Goal: Navigation & Orientation: Find specific page/section

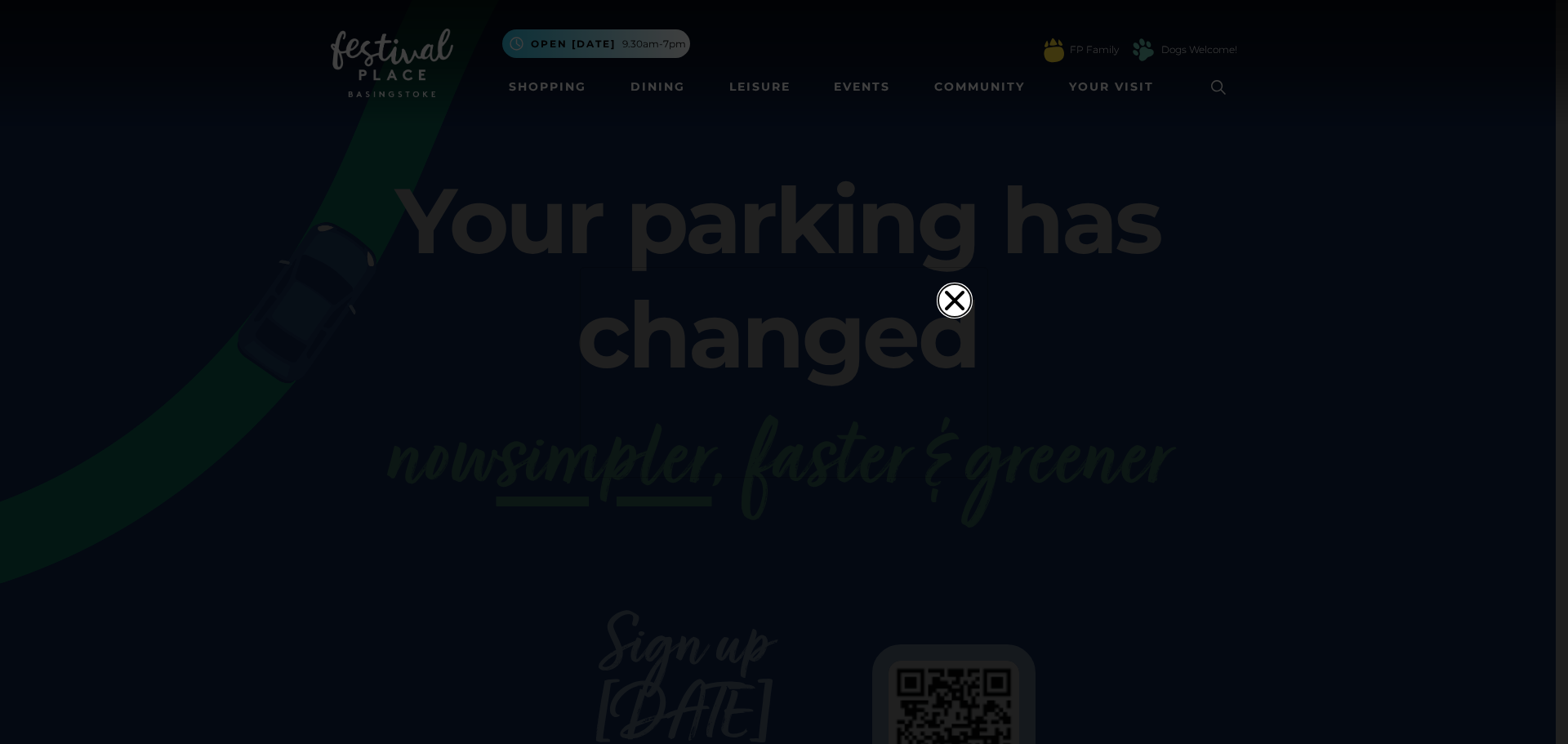
click at [953, 290] on icon "Close" at bounding box center [955, 300] width 20 height 20
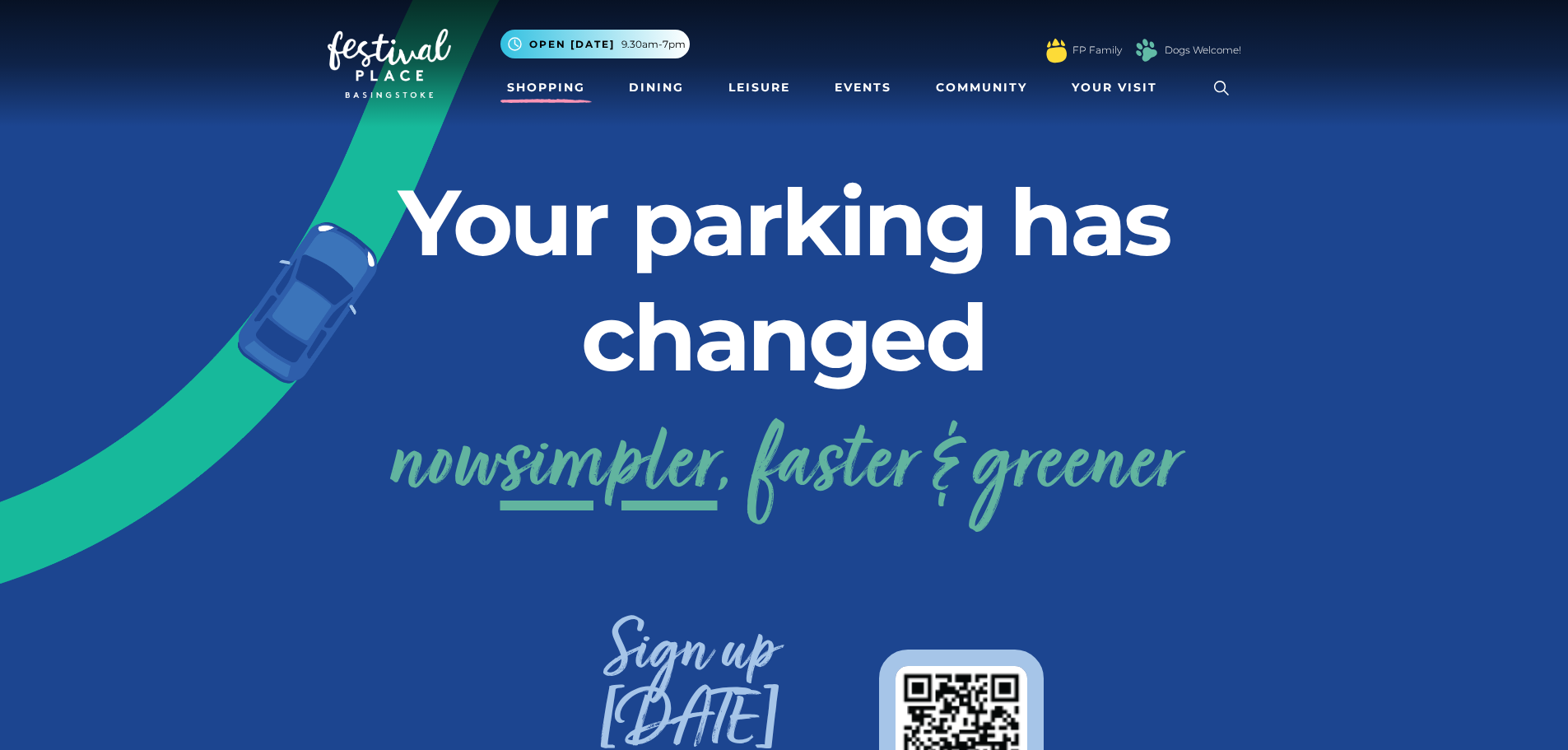
click at [535, 91] on link "Shopping" at bounding box center [546, 87] width 91 height 31
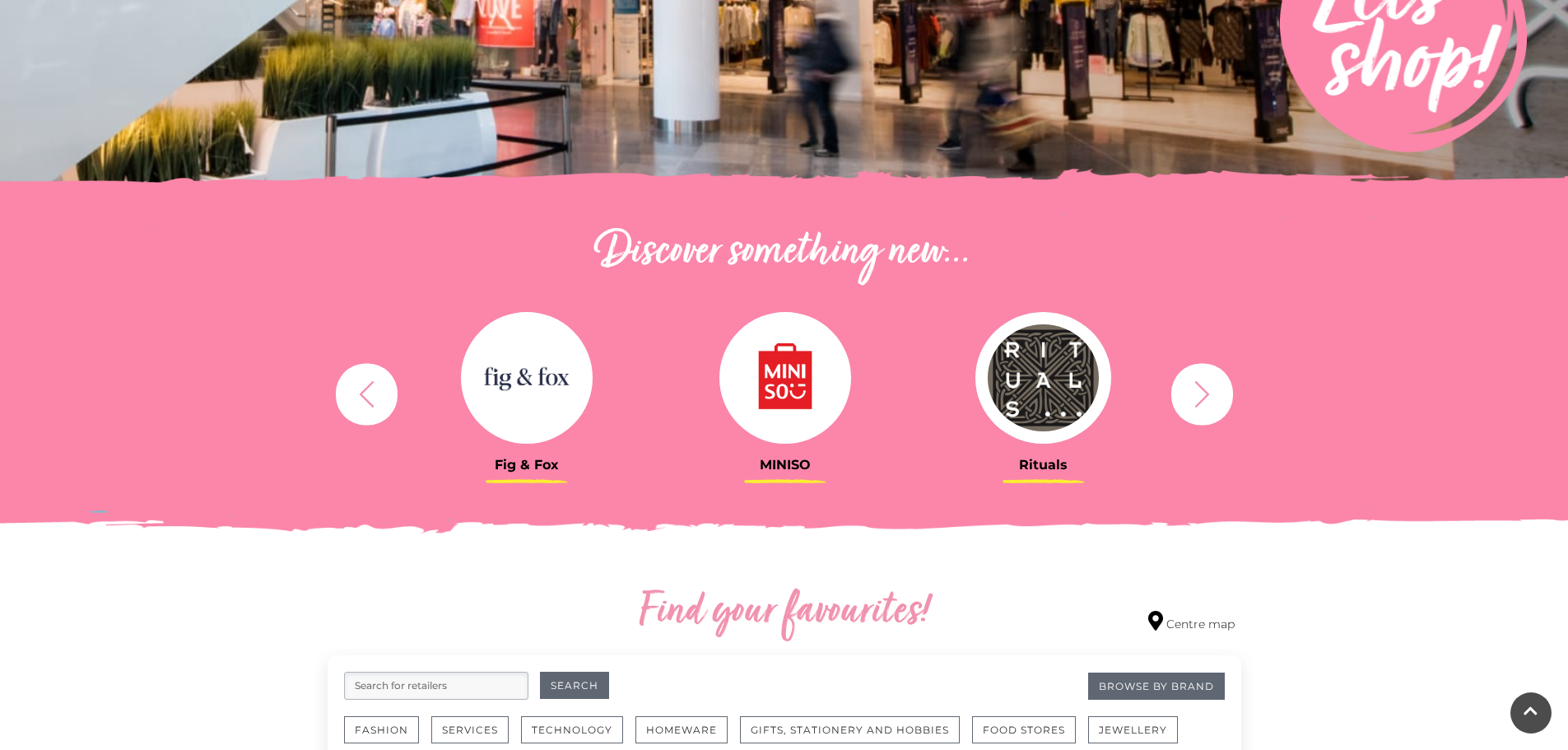
scroll to position [412, 0]
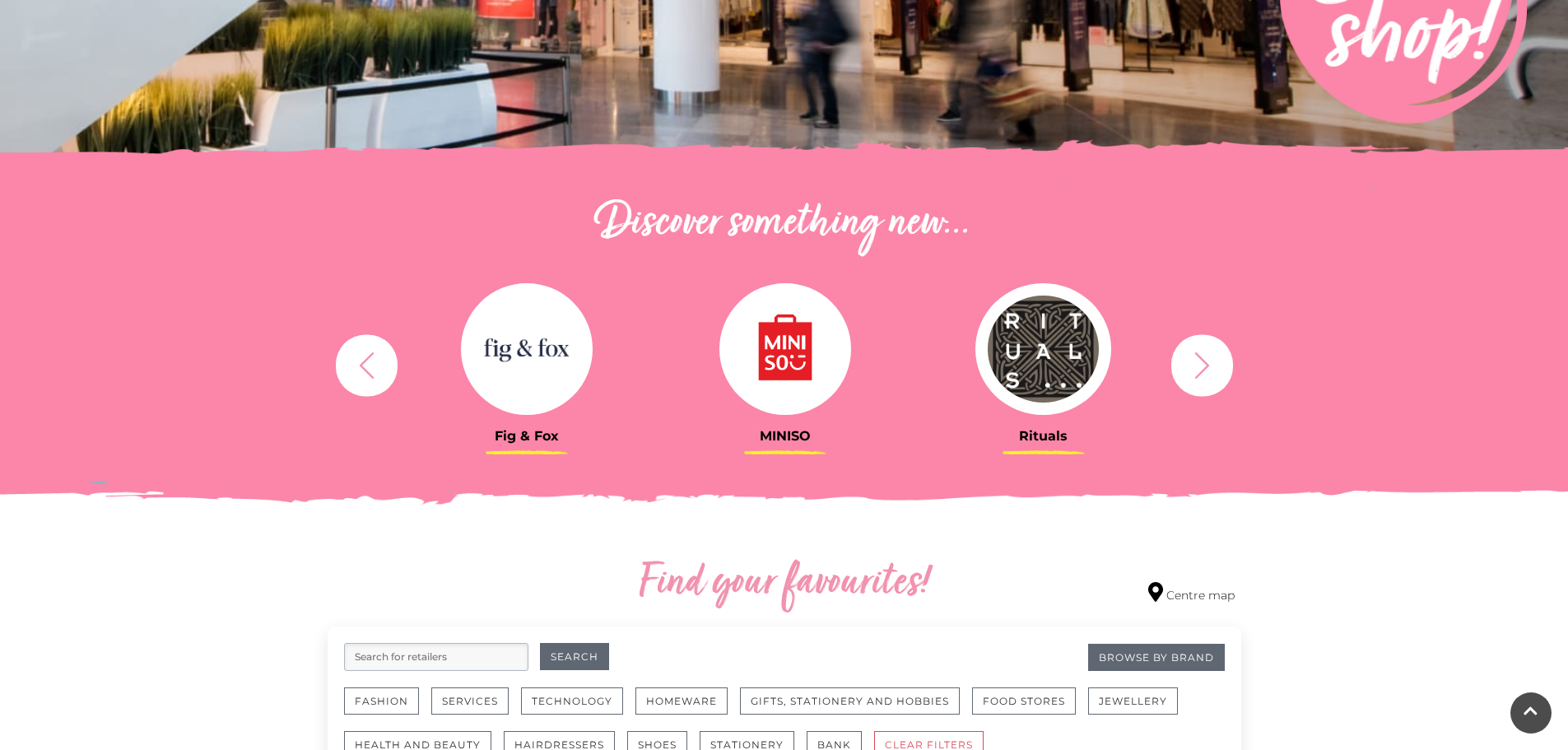
click at [1194, 360] on icon "button" at bounding box center [1202, 365] width 31 height 31
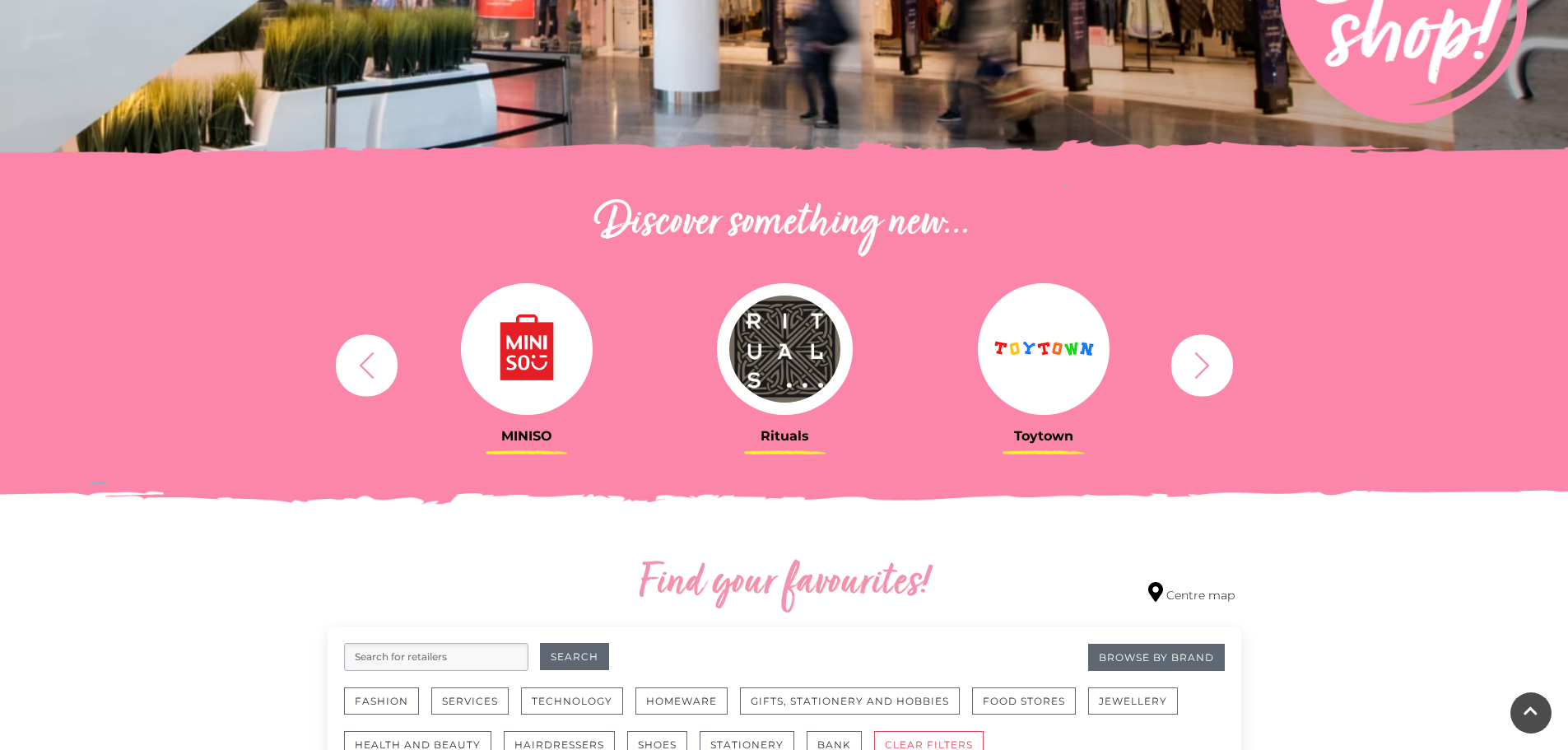
click at [1215, 388] on button "button" at bounding box center [1202, 365] width 61 height 61
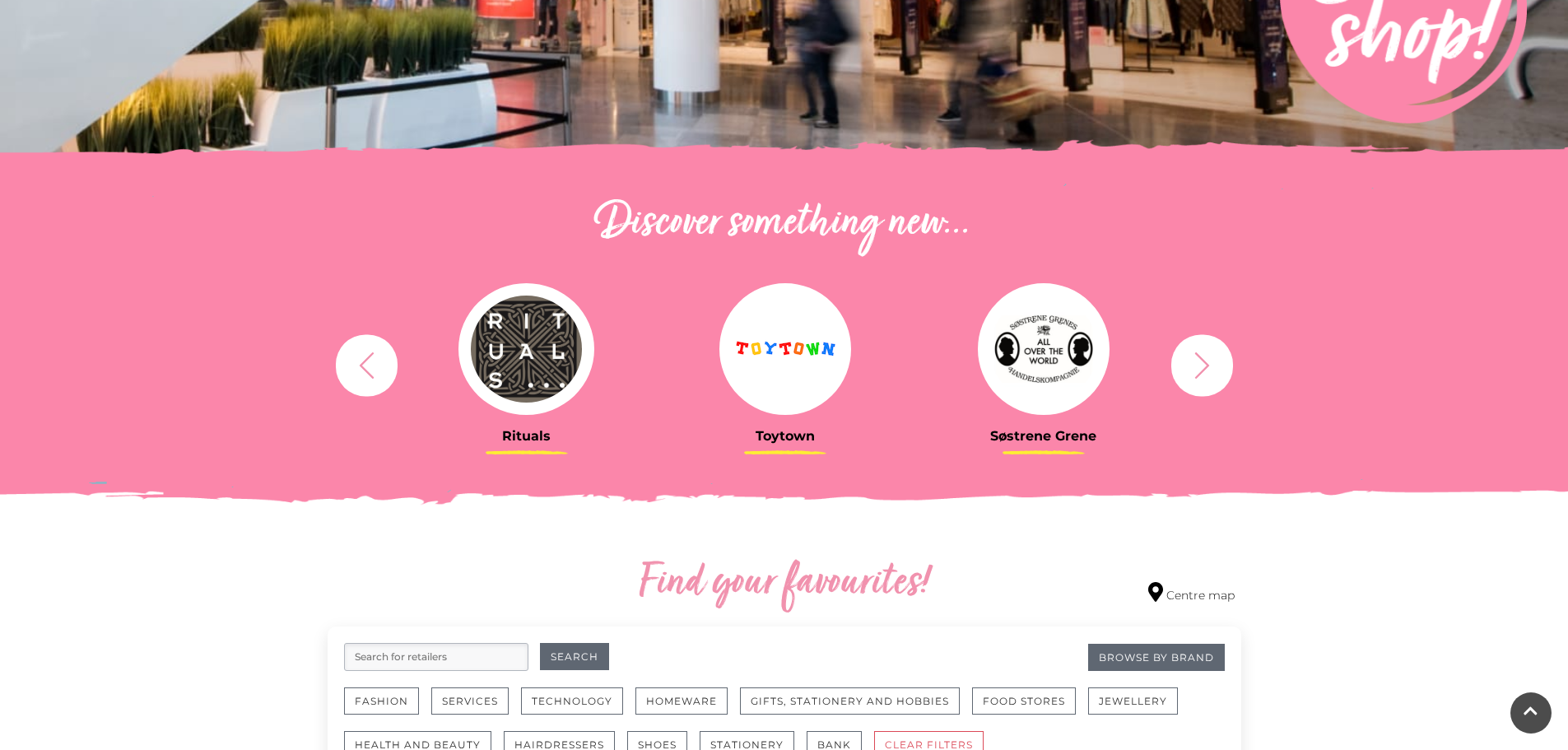
click at [1204, 374] on icon "button" at bounding box center [1202, 365] width 31 height 31
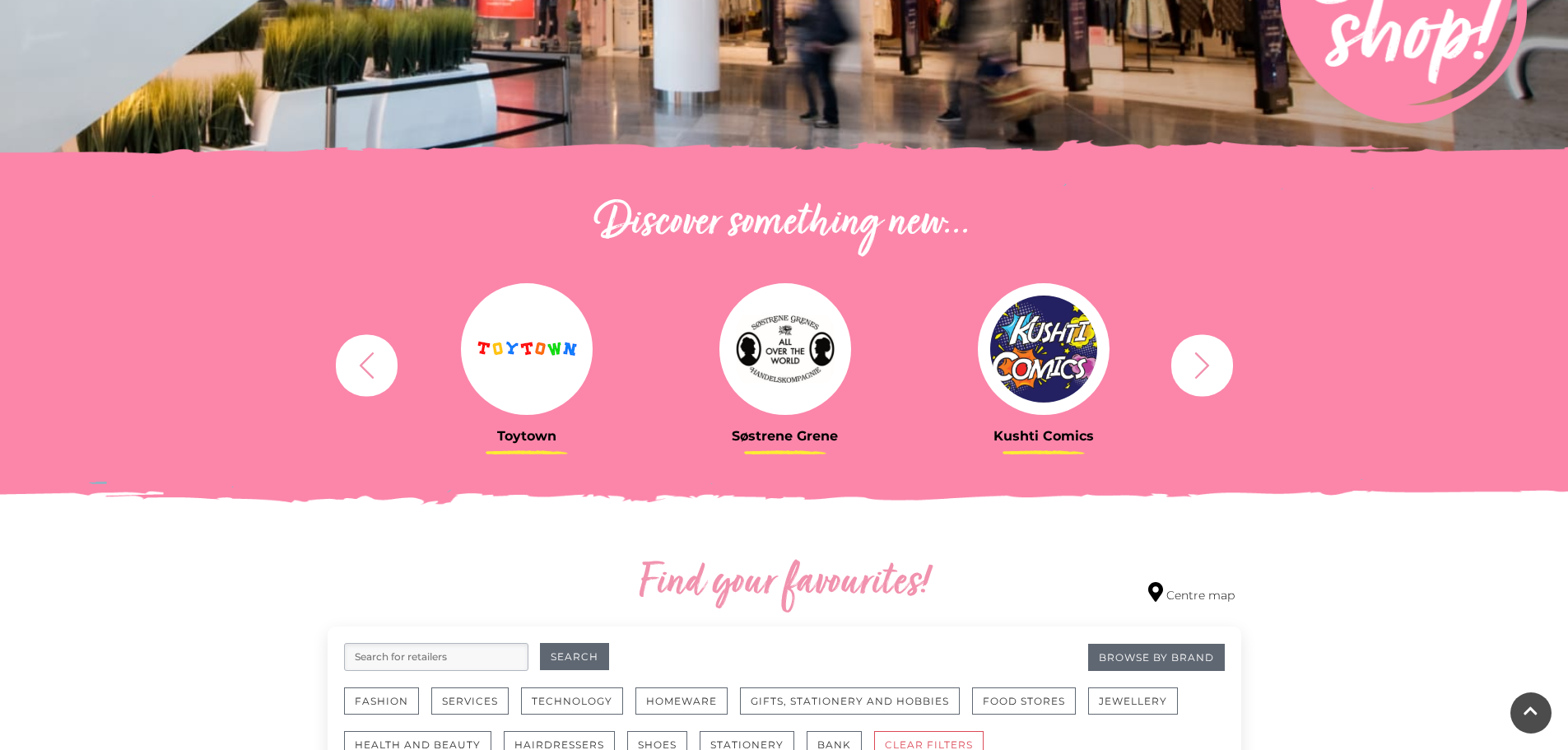
click at [1207, 366] on icon "button" at bounding box center [1201, 365] width 15 height 27
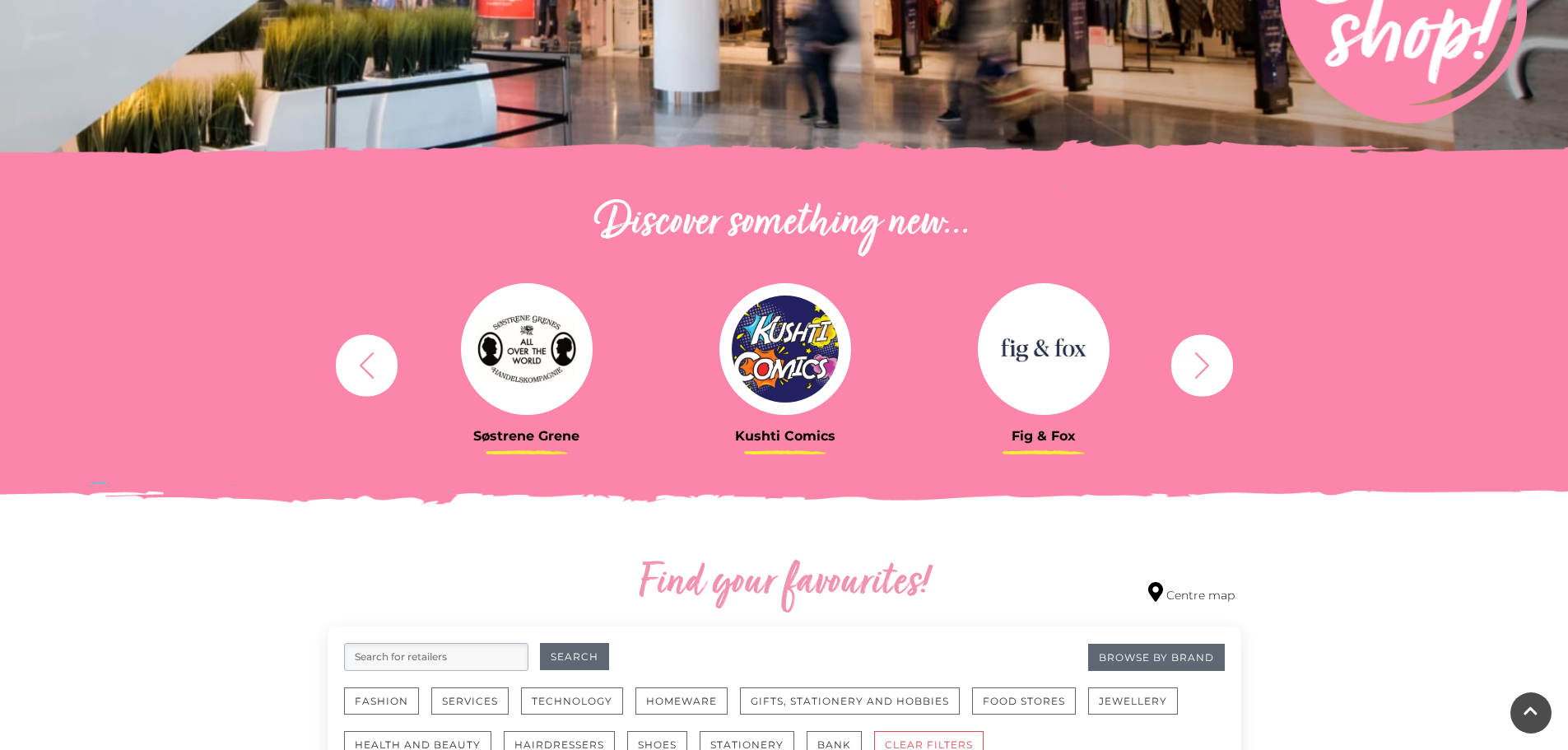
click at [1207, 366] on icon "button" at bounding box center [1201, 365] width 15 height 27
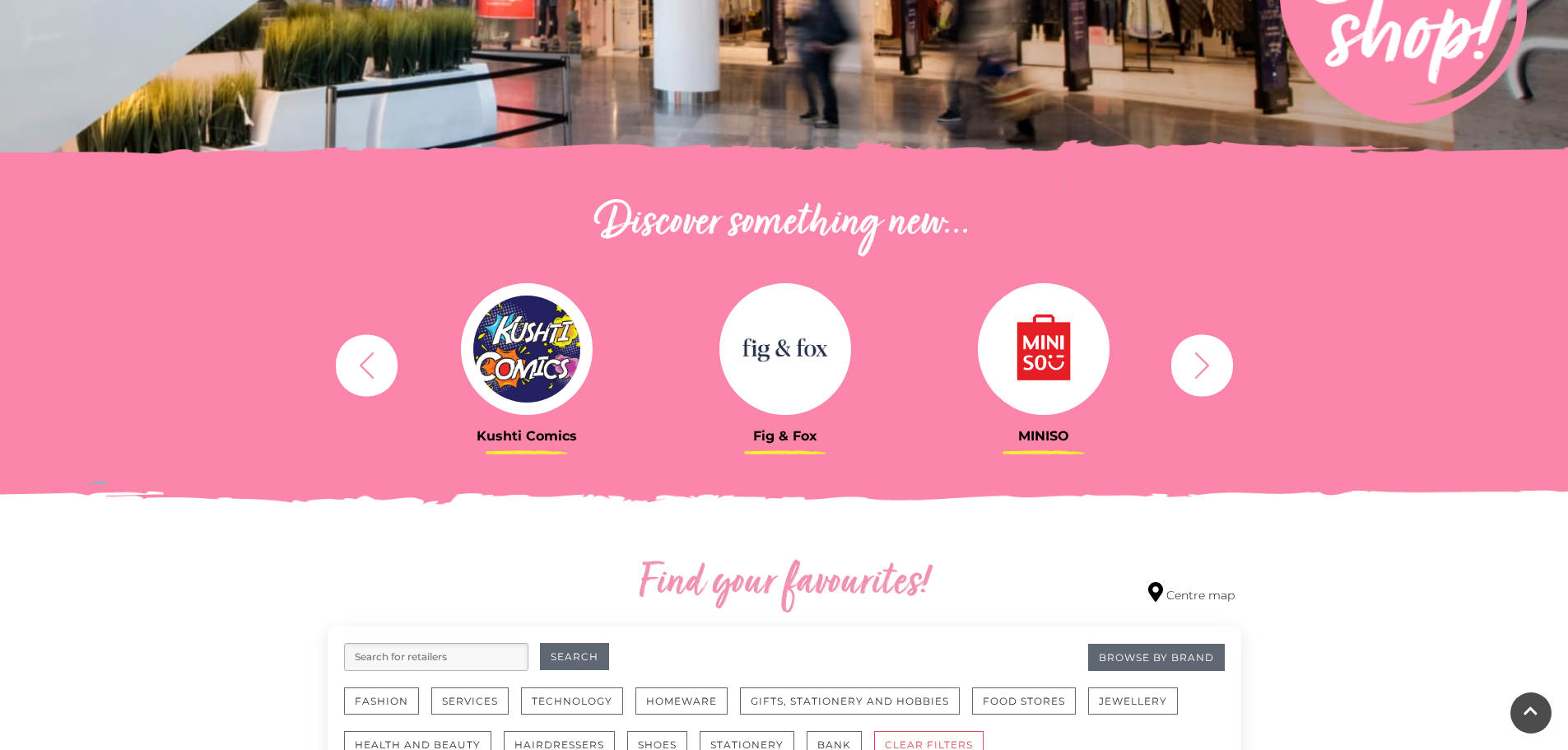
click at [1207, 366] on icon "button" at bounding box center [1201, 365] width 15 height 27
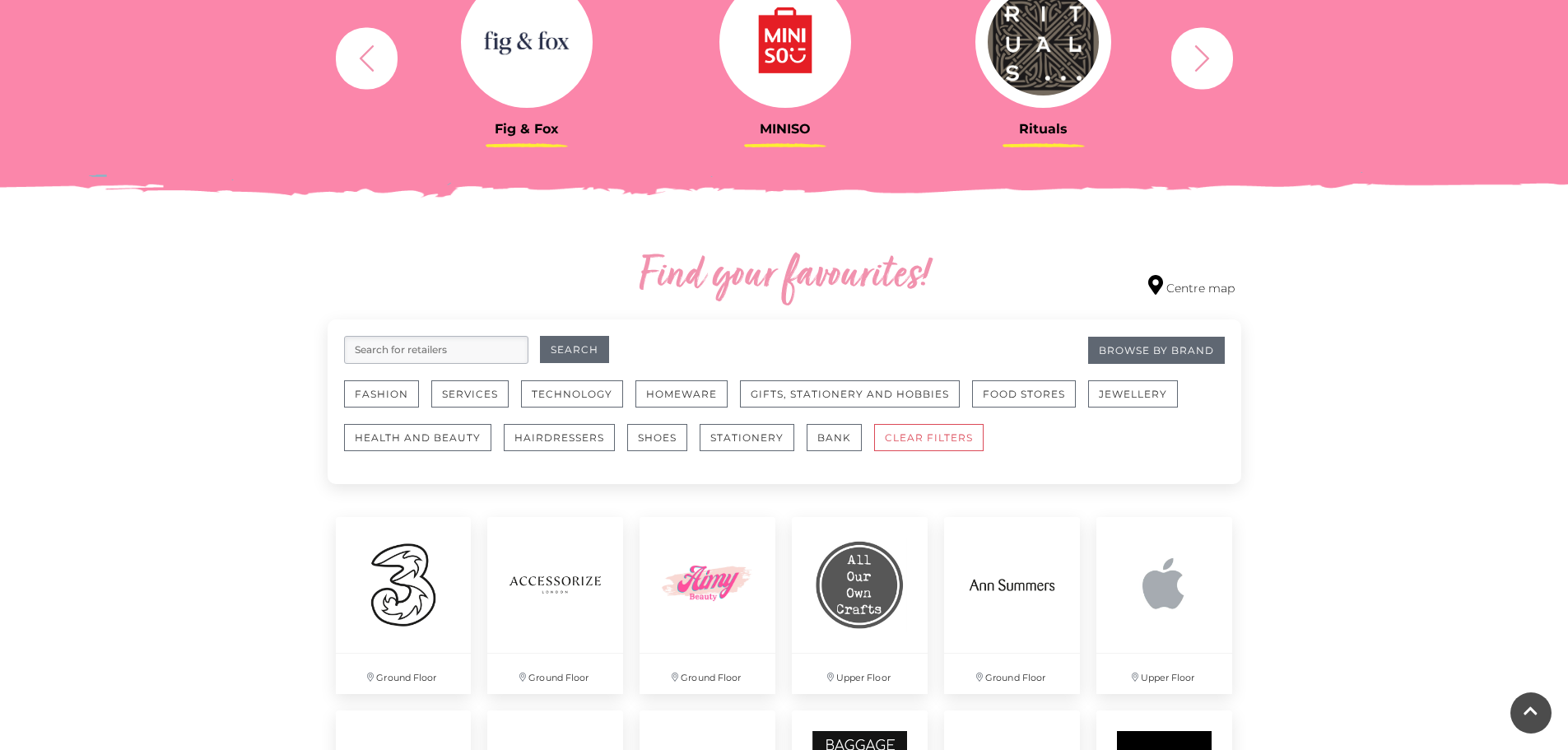
scroll to position [494, 0]
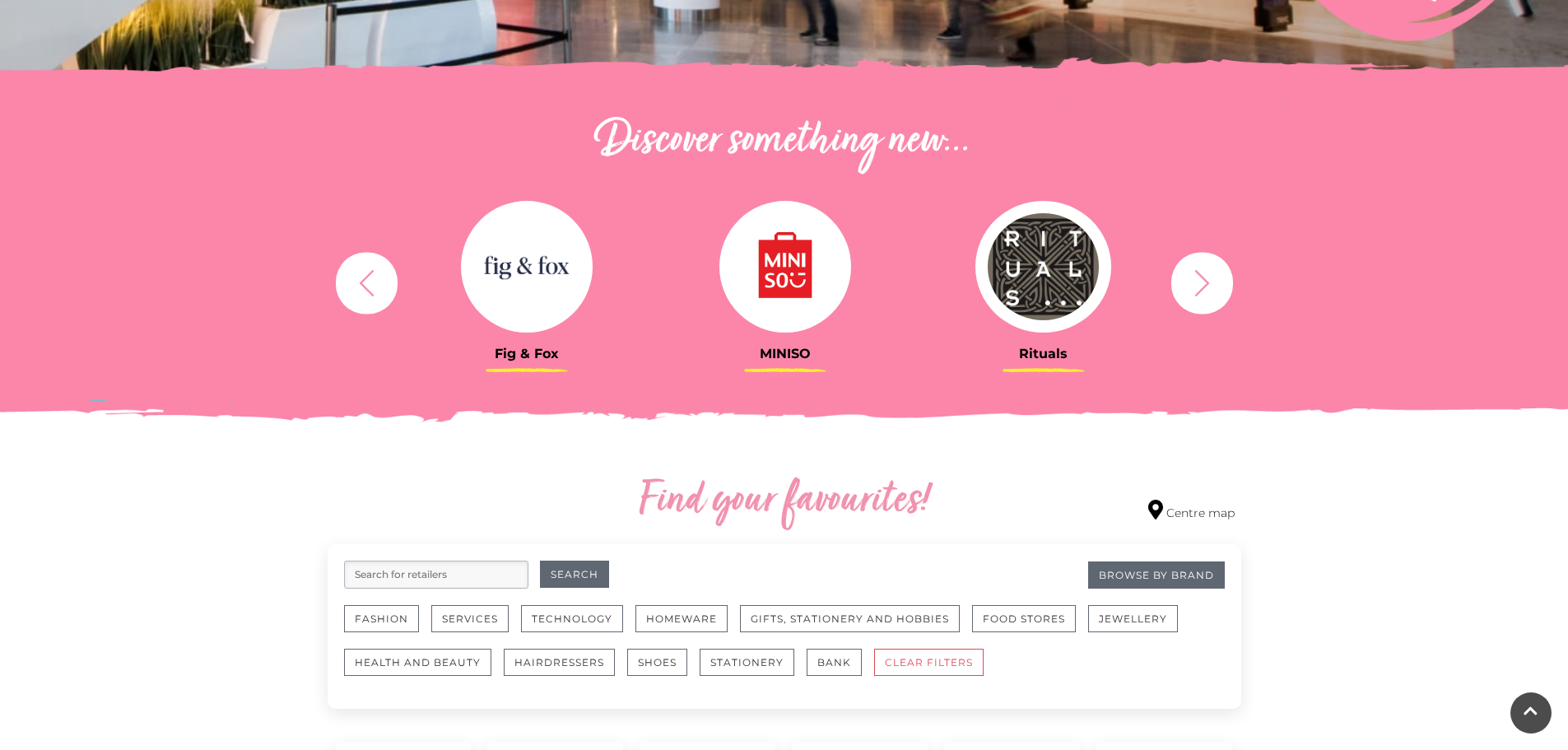
click at [1227, 292] on button "button" at bounding box center [1202, 283] width 61 height 61
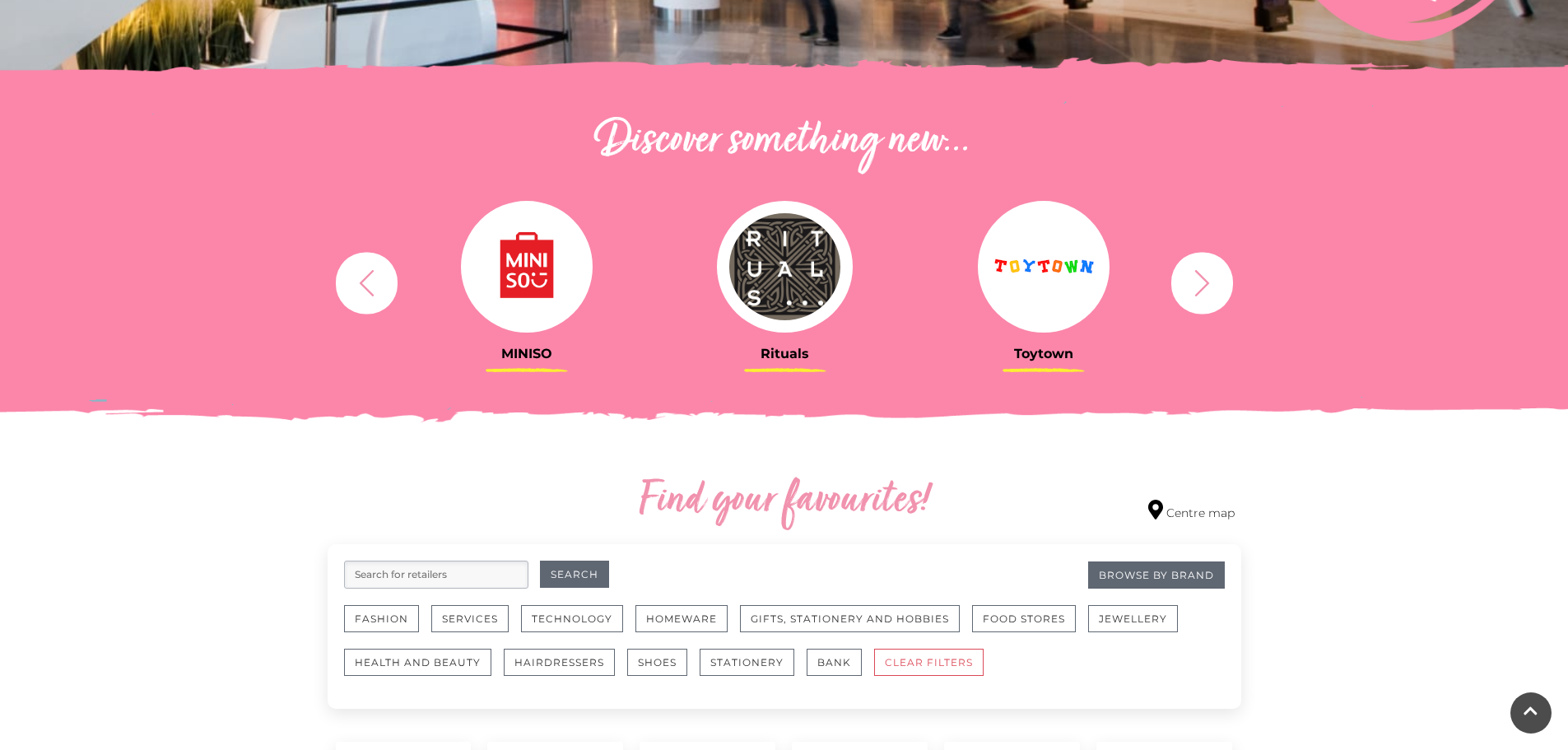
click at [1212, 294] on icon "button" at bounding box center [1202, 283] width 31 height 31
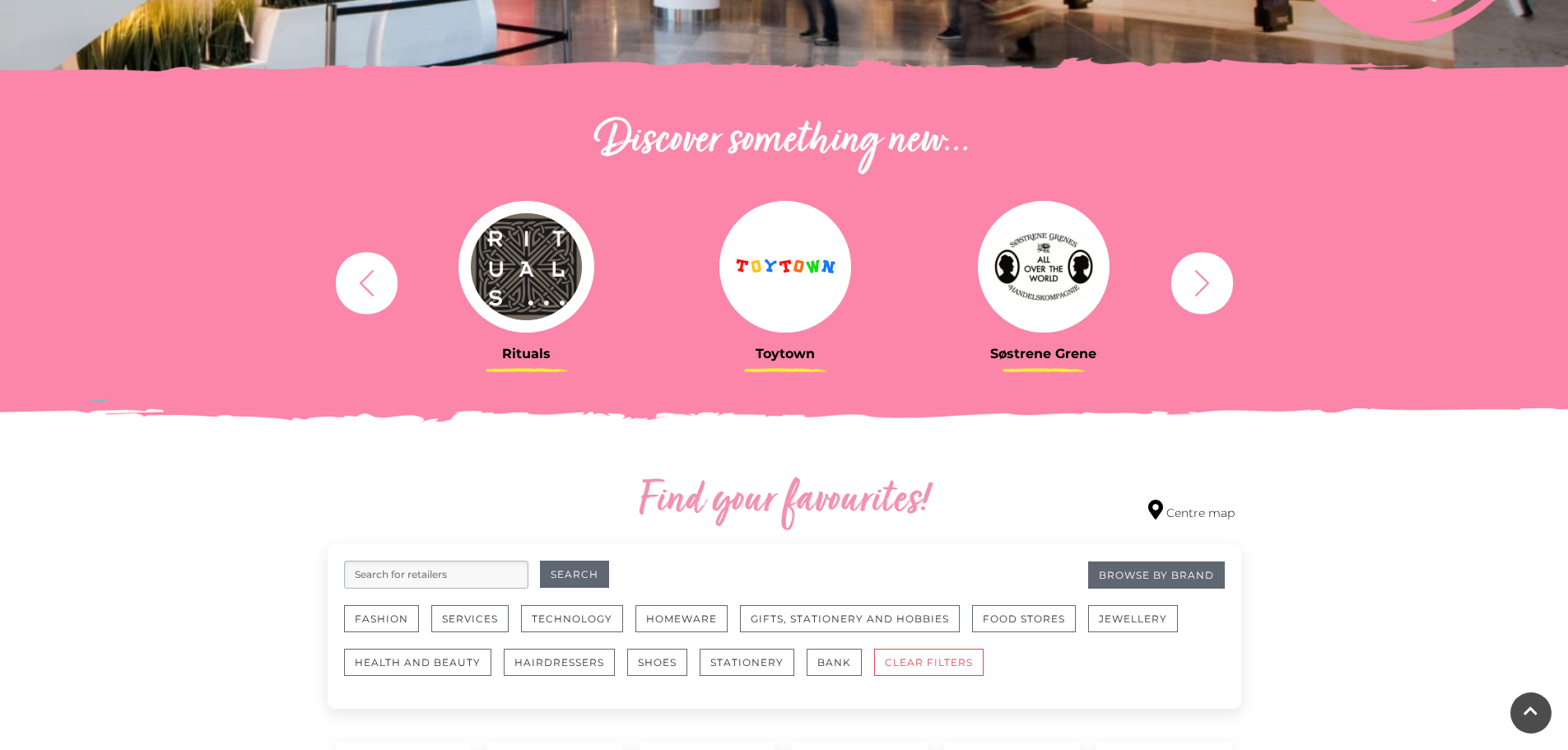
click at [1228, 274] on button "button" at bounding box center [1202, 283] width 61 height 61
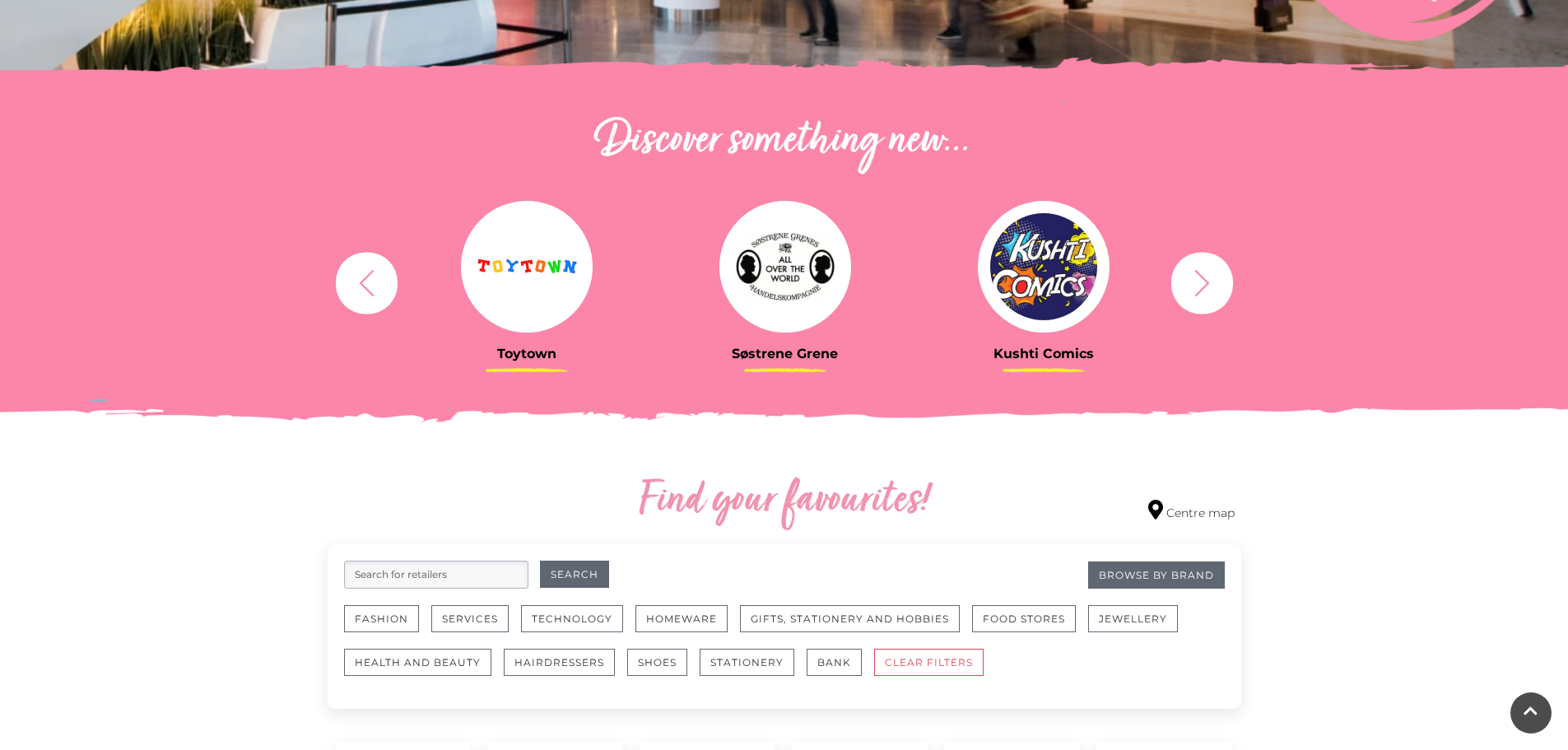
click at [1206, 282] on icon "button" at bounding box center [1201, 282] width 15 height 27
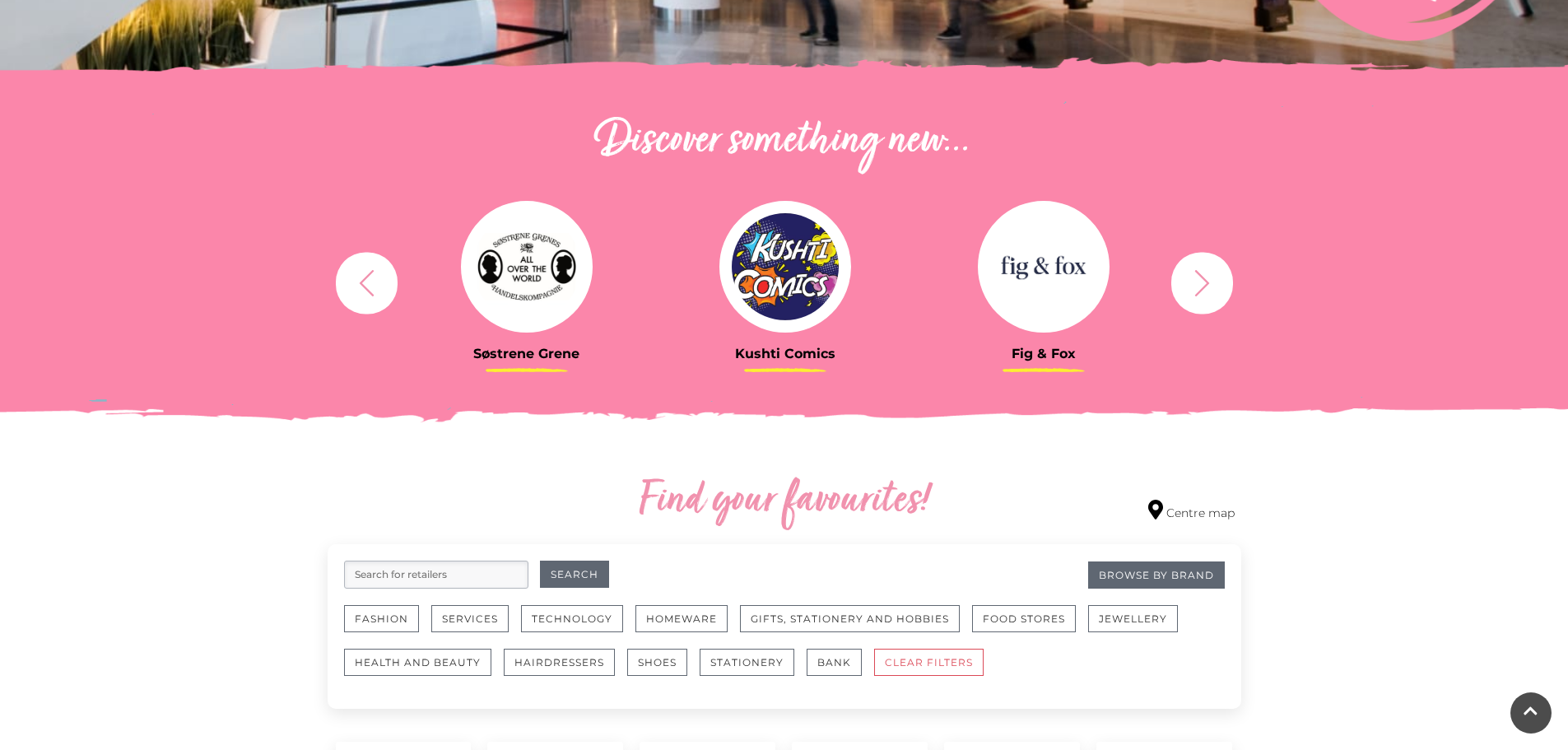
click at [1208, 294] on icon "button" at bounding box center [1202, 283] width 31 height 31
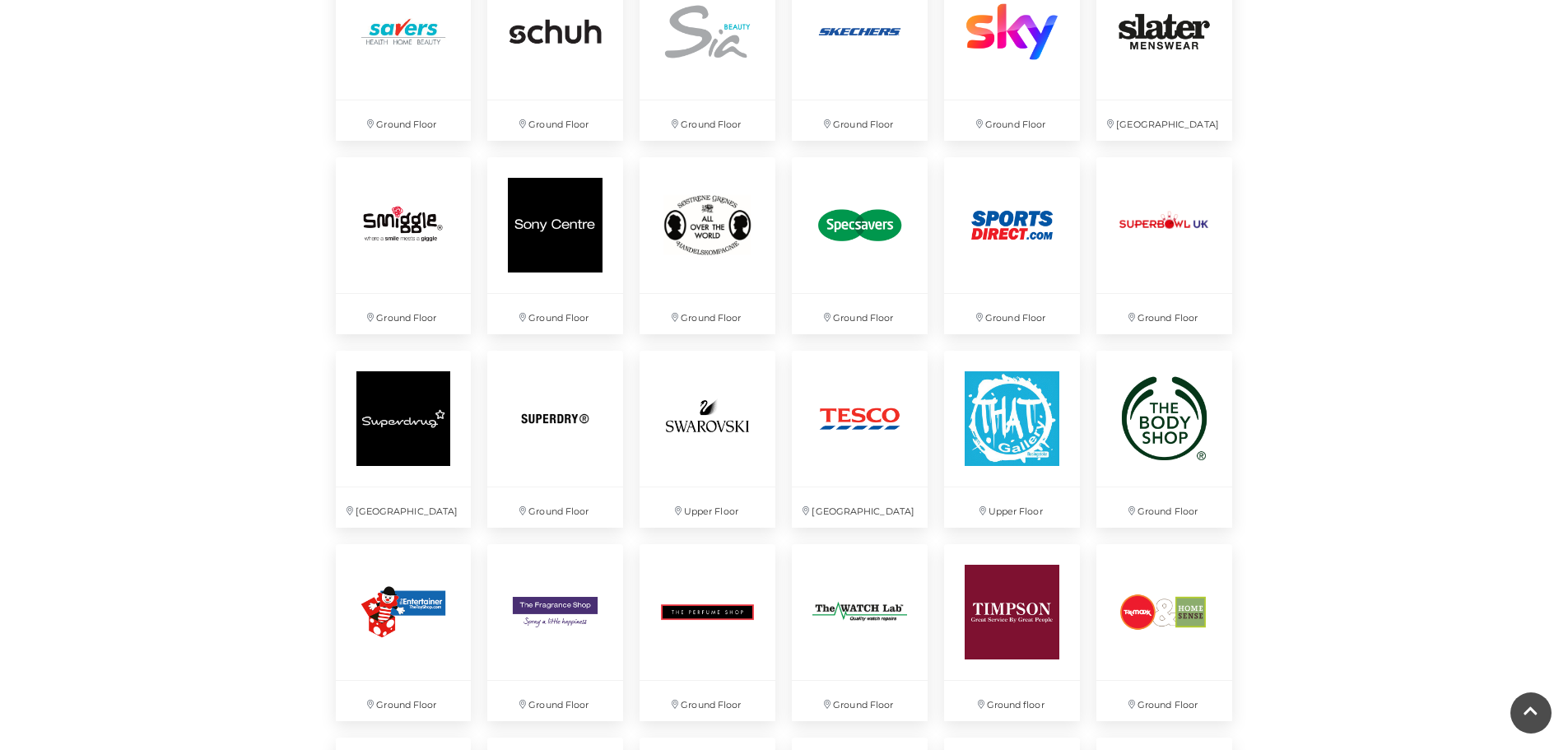
scroll to position [3788, 0]
